Goal: Task Accomplishment & Management: Manage account settings

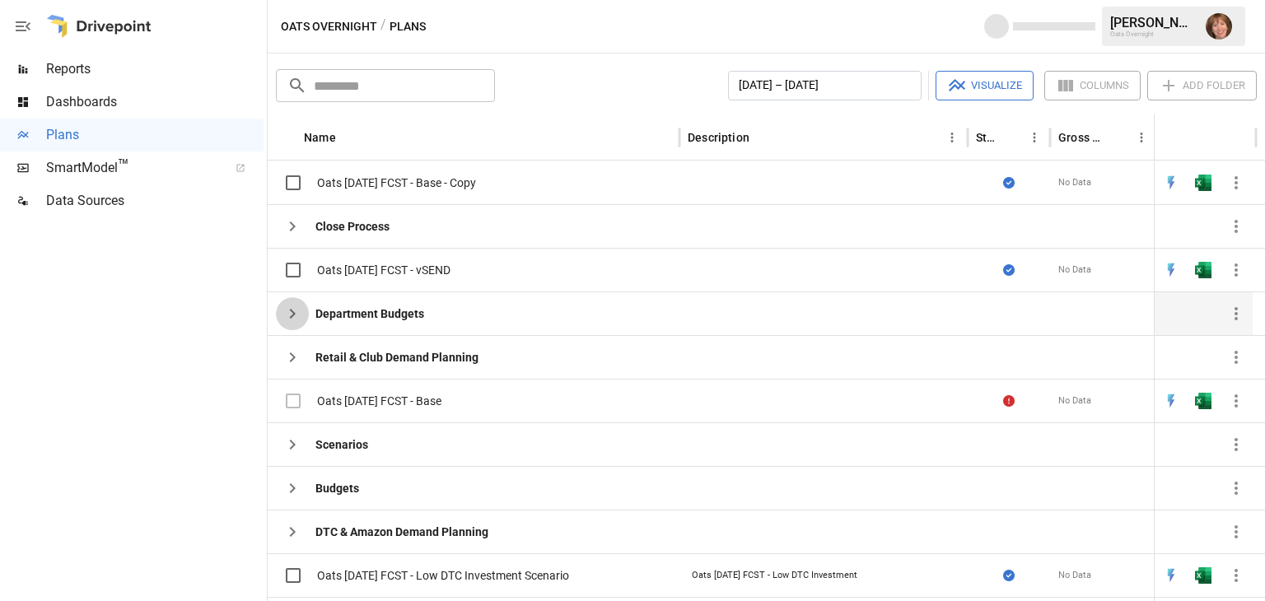
click at [290, 310] on icon "button" at bounding box center [293, 314] width 20 height 20
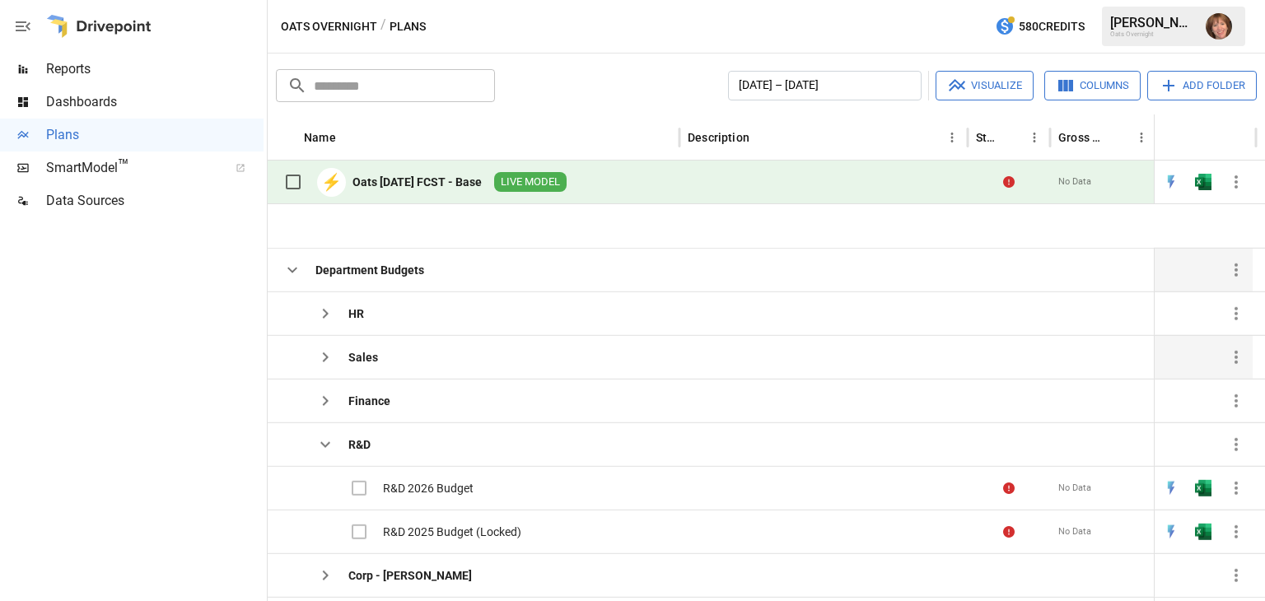
scroll to position [65, 0]
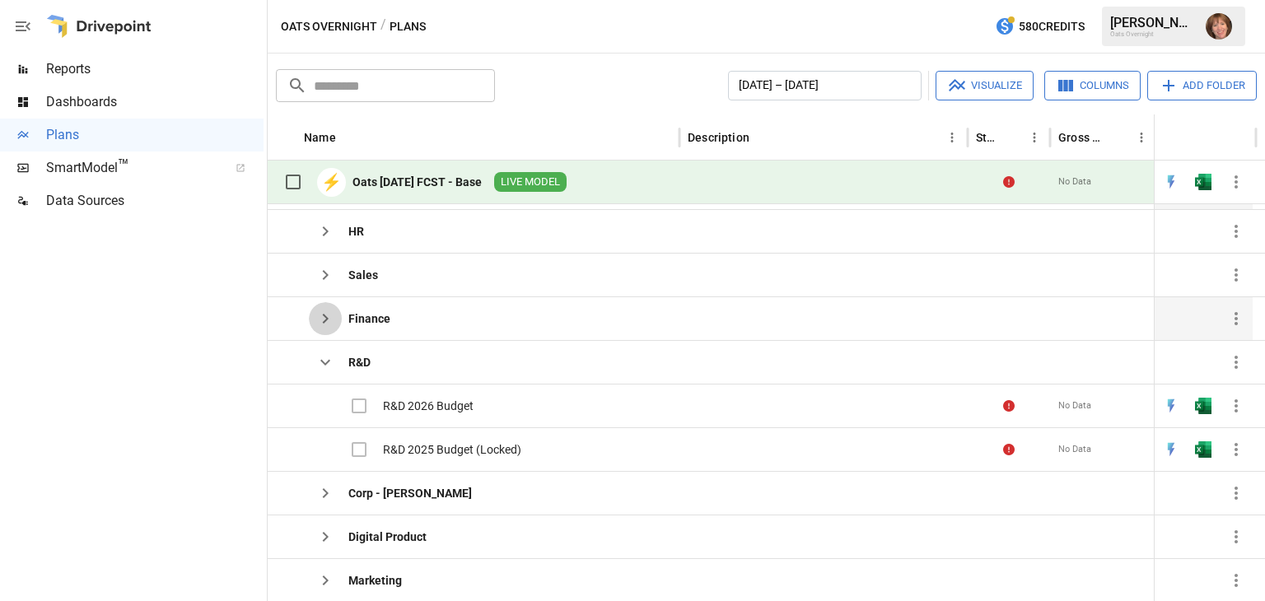
click at [317, 317] on icon "button" at bounding box center [326, 319] width 20 height 20
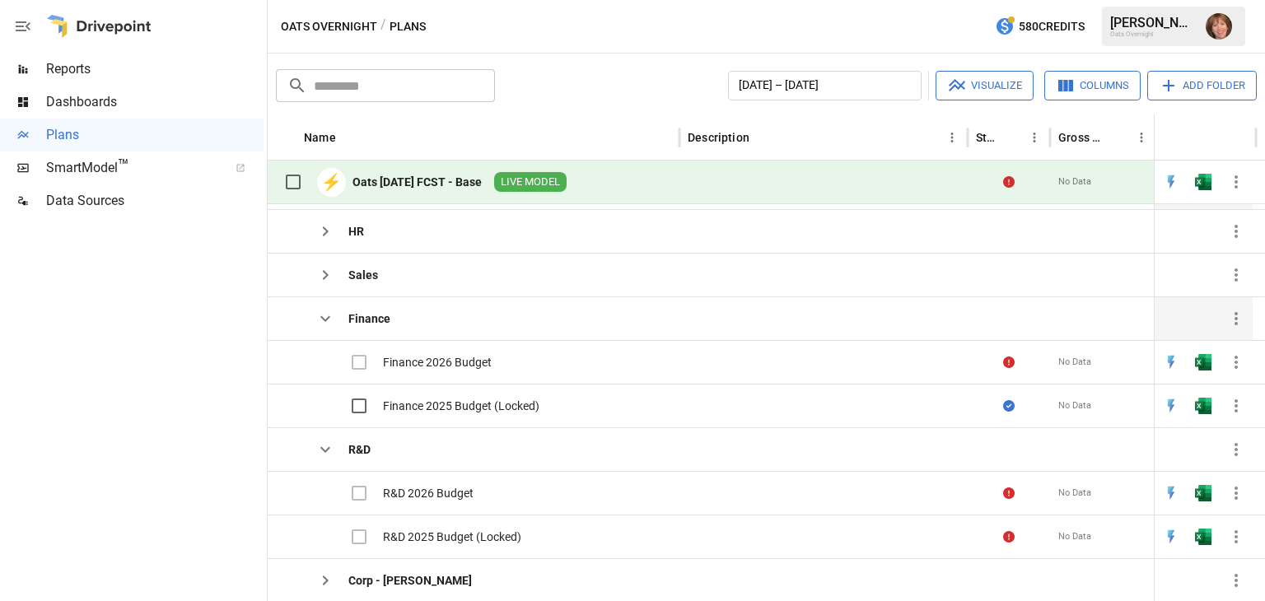
click at [317, 317] on icon "button" at bounding box center [326, 319] width 20 height 20
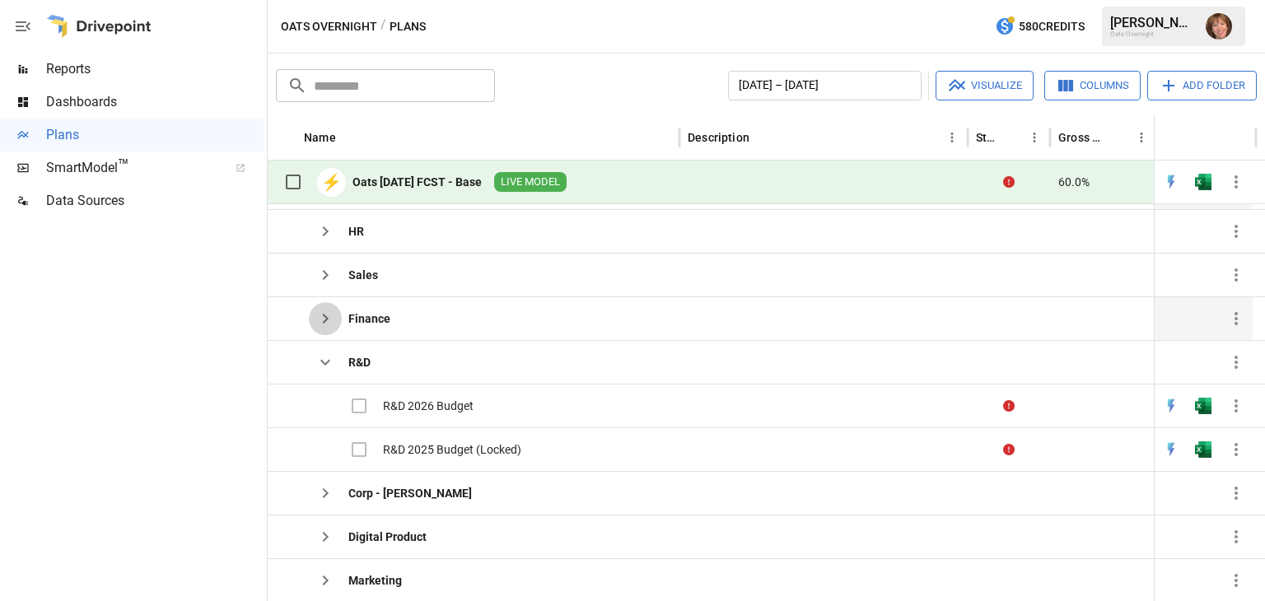
click at [326, 313] on icon "button" at bounding box center [326, 319] width 20 height 20
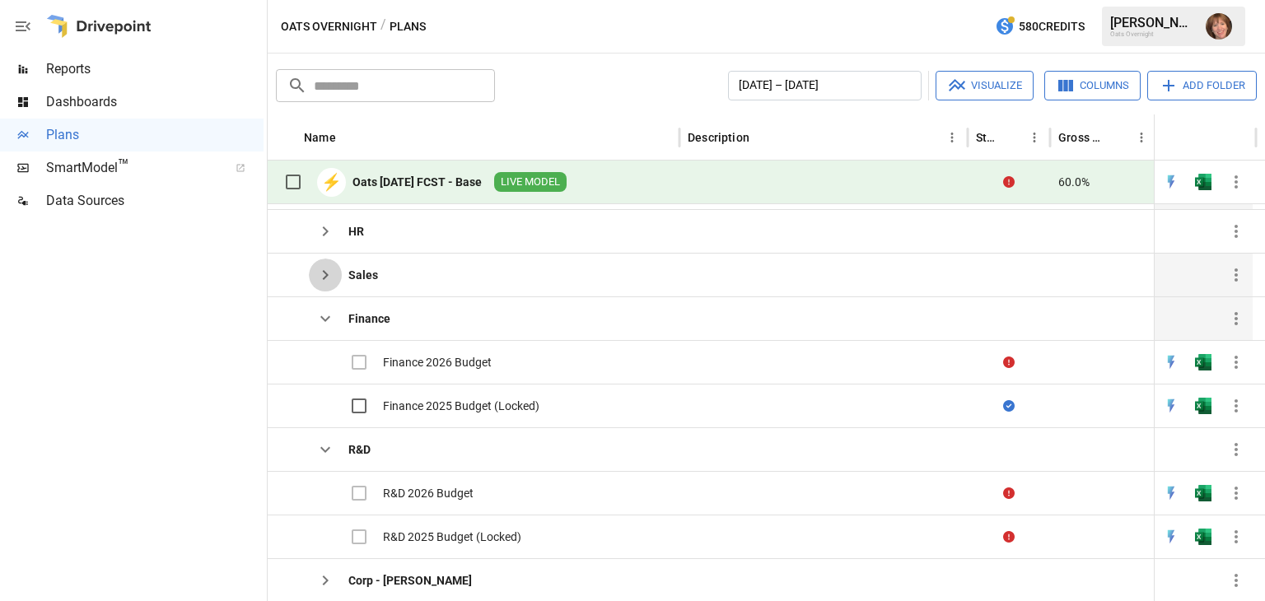
click at [325, 274] on icon "button" at bounding box center [326, 275] width 20 height 20
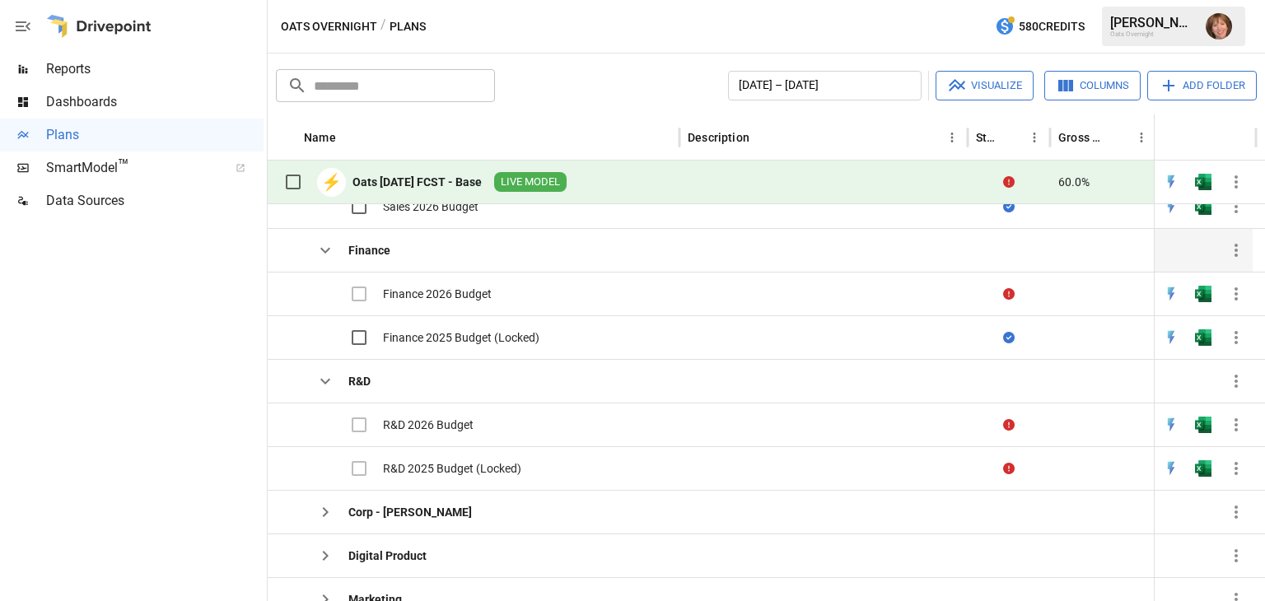
scroll to position [194, 0]
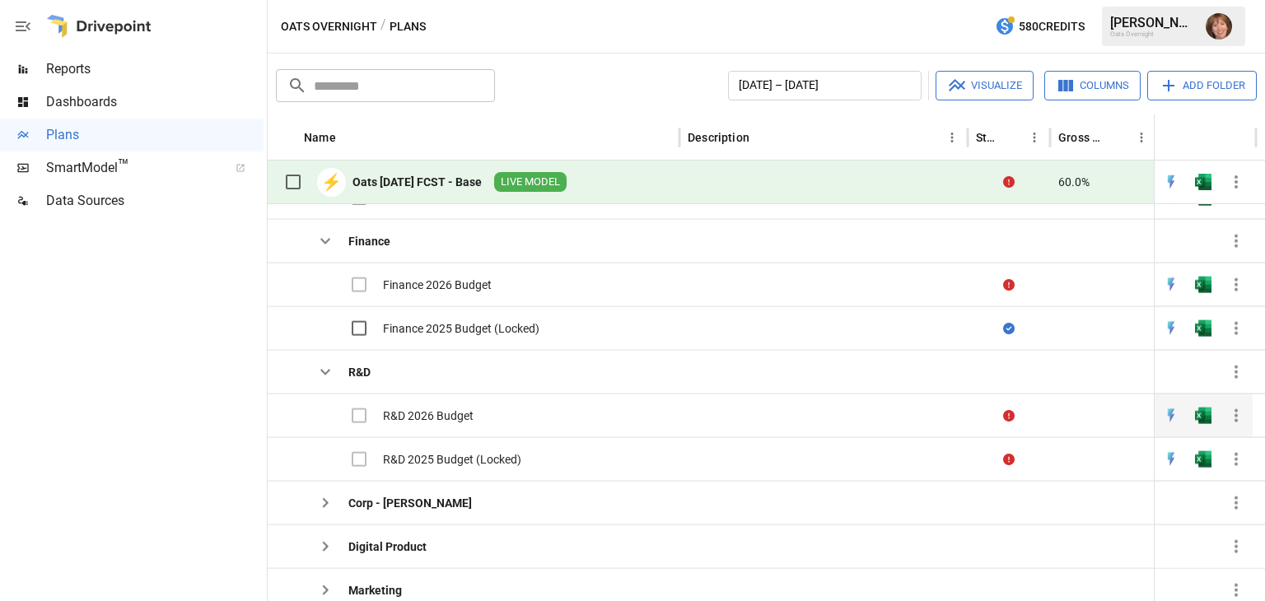
click at [358, 414] on label at bounding box center [326, 416] width 100 height 35
click at [1011, 410] on icon at bounding box center [1009, 416] width 12 height 12
click at [1231, 418] on icon "button" at bounding box center [1237, 416] width 20 height 20
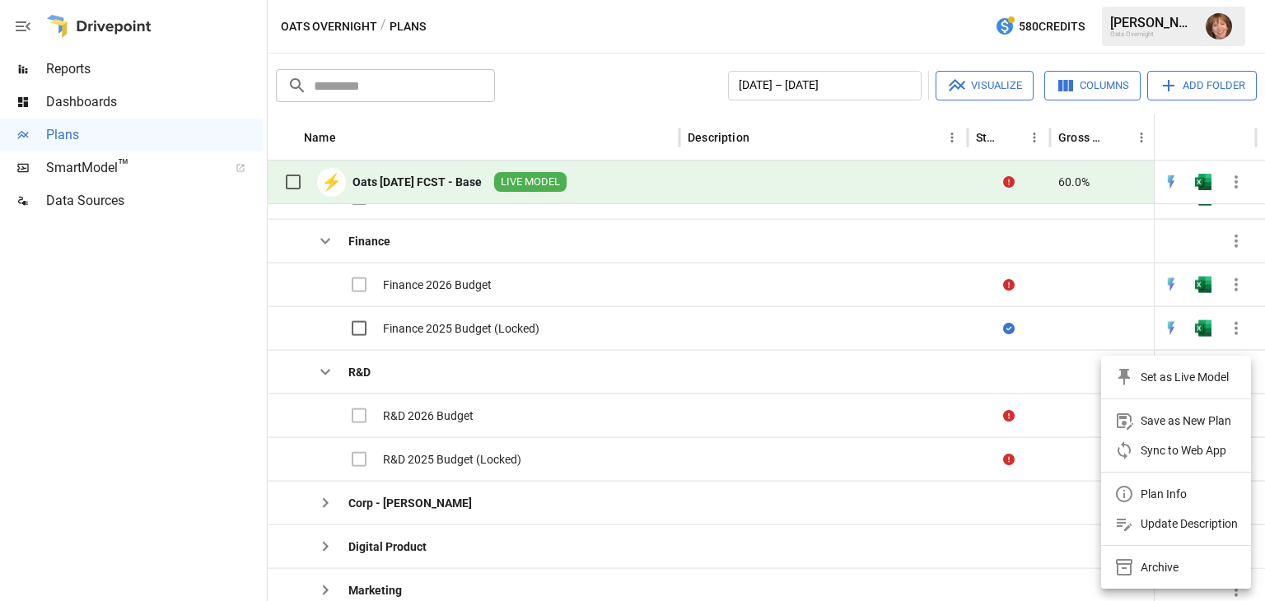
click at [1063, 416] on div at bounding box center [632, 300] width 1265 height 601
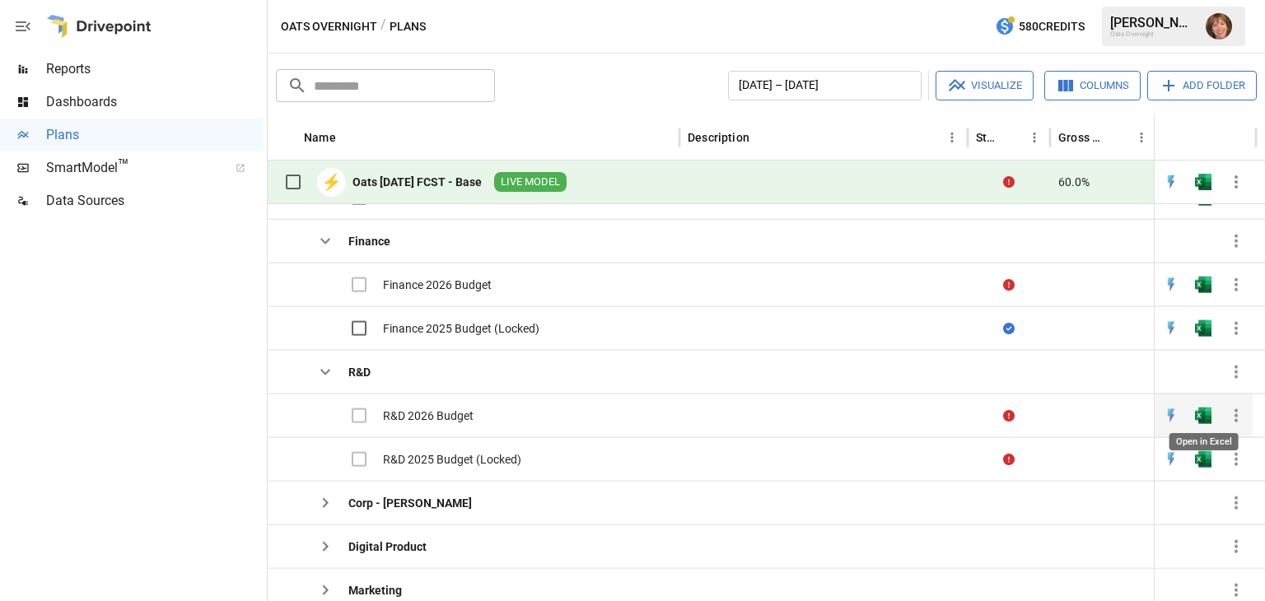
click at [1199, 412] on img "Open in Excel" at bounding box center [1203, 416] width 16 height 16
